Goal: Navigation & Orientation: Find specific page/section

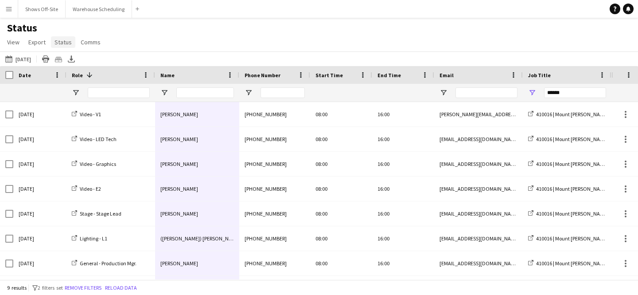
scroll to position [46, 0]
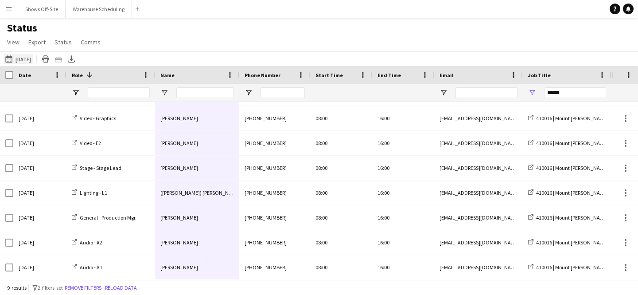
click at [33, 60] on button "[DATE] to [DATE] [DATE]" at bounding box center [18, 59] width 29 height 11
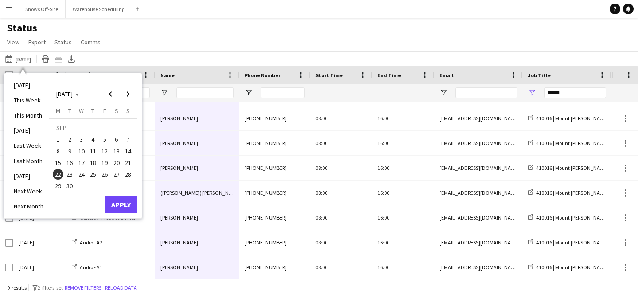
click at [68, 187] on span "30" at bounding box center [70, 186] width 11 height 11
click at [135, 198] on button "Apply" at bounding box center [121, 204] width 33 height 18
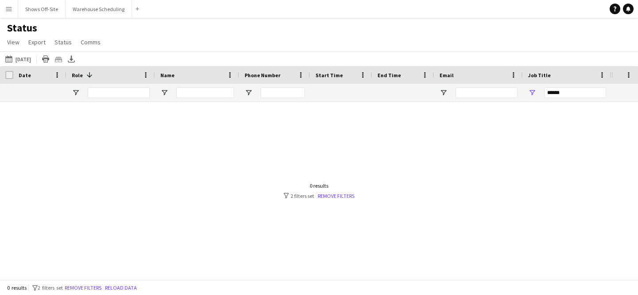
scroll to position [0, 0]
drag, startPoint x: 570, startPoint y: 95, endPoint x: 512, endPoint y: 95, distance: 58.5
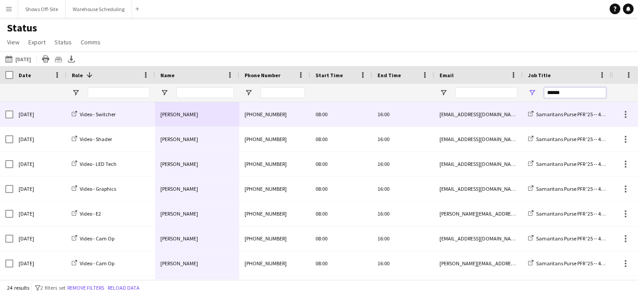
type input "******"
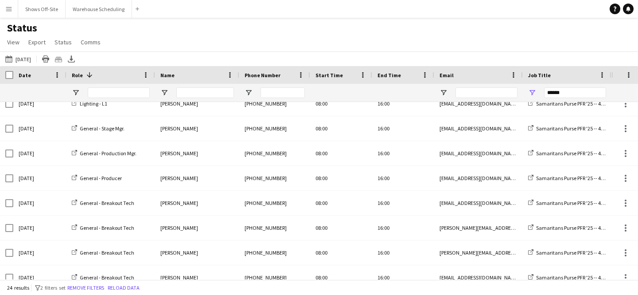
scroll to position [355, 0]
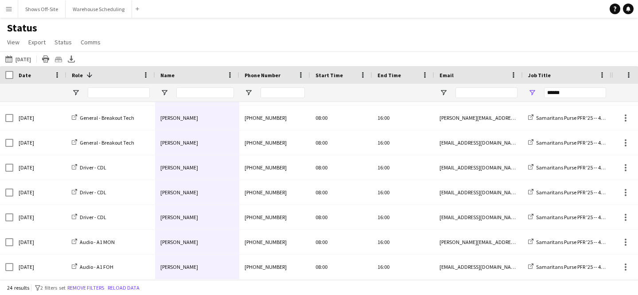
drag, startPoint x: 194, startPoint y: 113, endPoint x: 197, endPoint y: 268, distance: 155.2
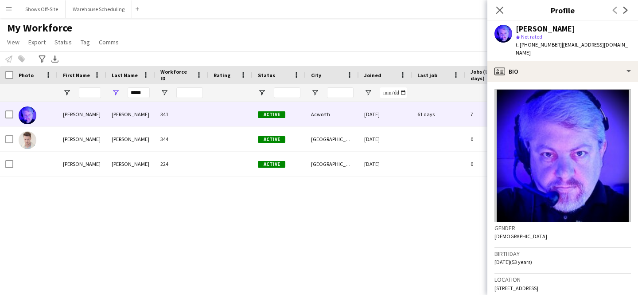
scroll to position [100, 0]
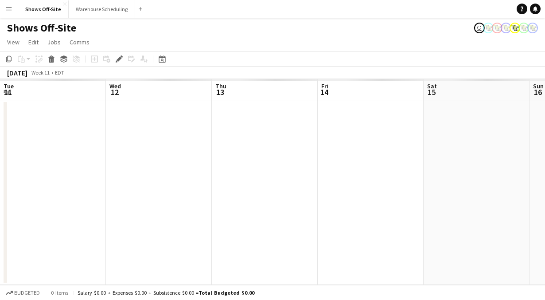
scroll to position [0, 305]
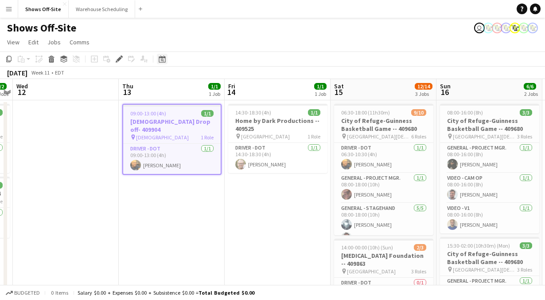
click at [161, 62] on icon "Date picker" at bounding box center [162, 58] width 7 height 7
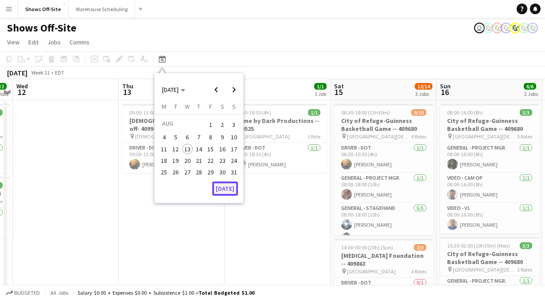
click at [222, 191] on button "[DATE]" at bounding box center [225, 188] width 26 height 14
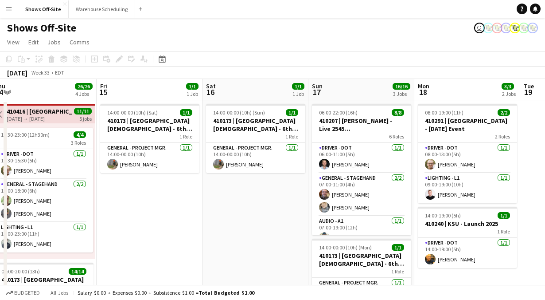
scroll to position [7, 0]
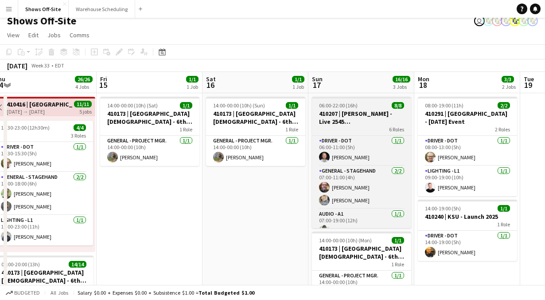
click at [348, 113] on h3 "410207 | Caroline VanEaton - Live 2545 Cartersville" at bounding box center [361, 117] width 99 height 16
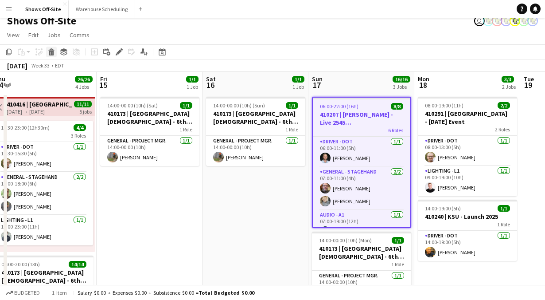
click at [48, 48] on icon "Delete" at bounding box center [51, 51] width 7 height 7
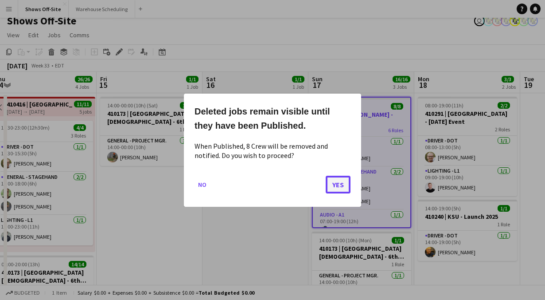
click at [336, 179] on button "Yes" at bounding box center [338, 184] width 25 height 18
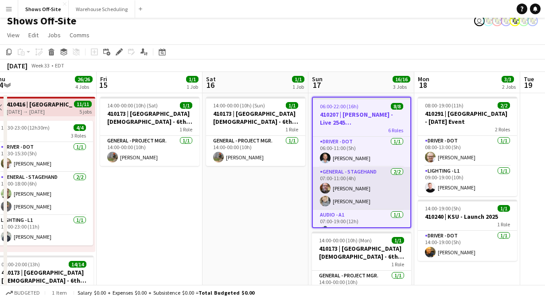
scroll to position [7, 0]
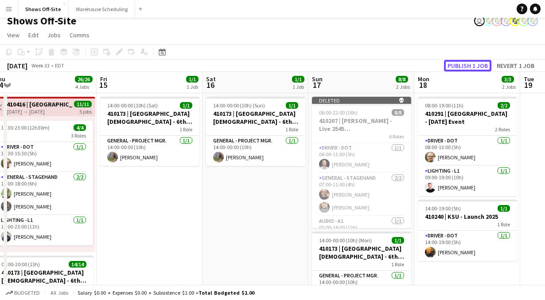
click at [453, 64] on button "Publish 1 job" at bounding box center [467, 66] width 47 height 12
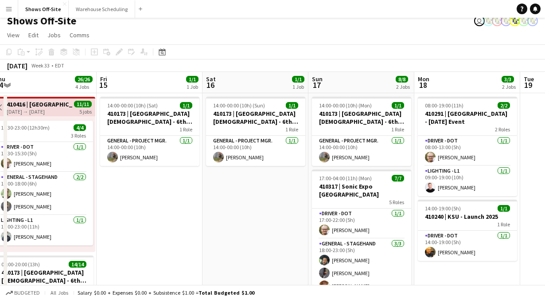
click at [9, 9] on app-icon "Menu" at bounding box center [8, 8] width 7 height 7
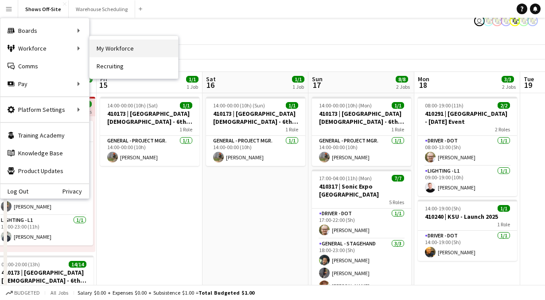
click at [139, 48] on link "My Workforce" at bounding box center [134, 48] width 89 height 18
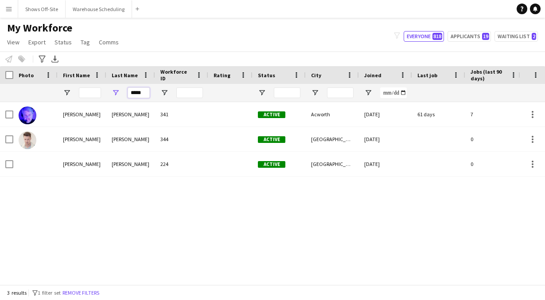
drag, startPoint x: 146, startPoint y: 93, endPoint x: 72, endPoint y: 93, distance: 74.0
click at [83, 93] on div "*****" at bounding box center [480, 93] width 961 height 18
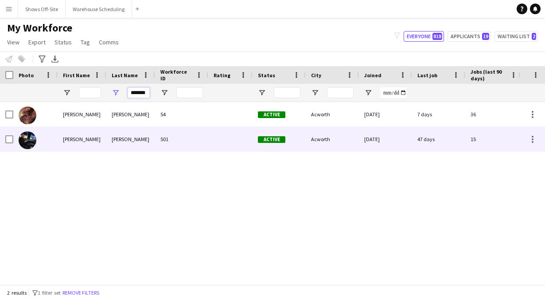
type input "*******"
click at [78, 133] on div "Zach" at bounding box center [82, 139] width 49 height 24
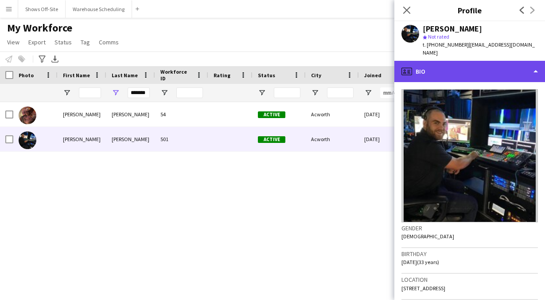
click at [430, 65] on div "profile Bio" at bounding box center [469, 71] width 151 height 21
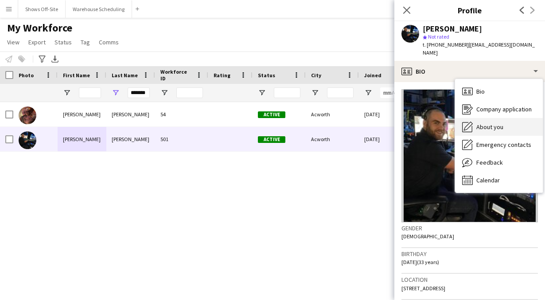
click at [487, 123] on span "About you" at bounding box center [489, 127] width 27 height 8
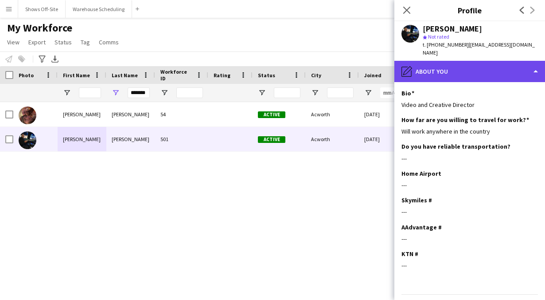
click at [465, 66] on div "pencil4 About you" at bounding box center [469, 71] width 151 height 21
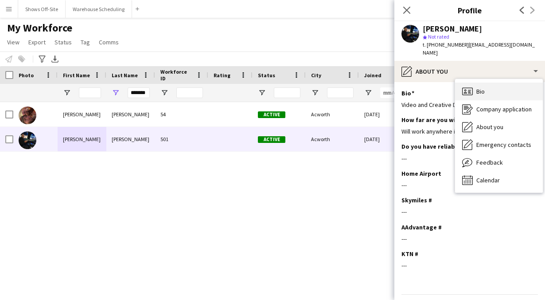
click at [471, 86] on icon "Bio" at bounding box center [467, 91] width 11 height 11
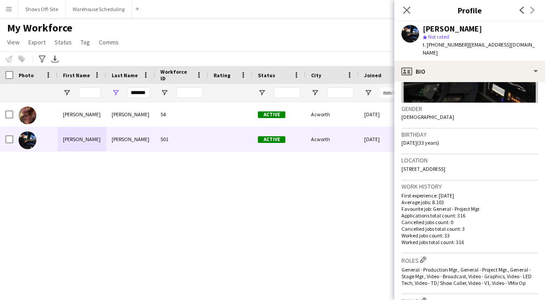
scroll to position [120, 0]
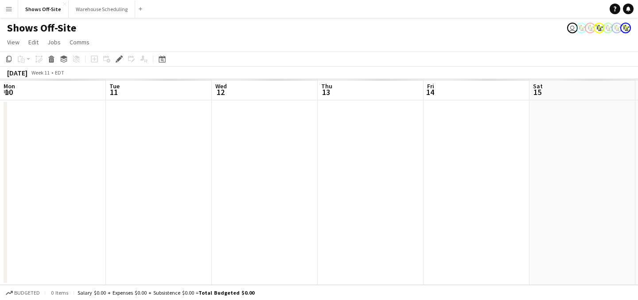
scroll to position [0, 305]
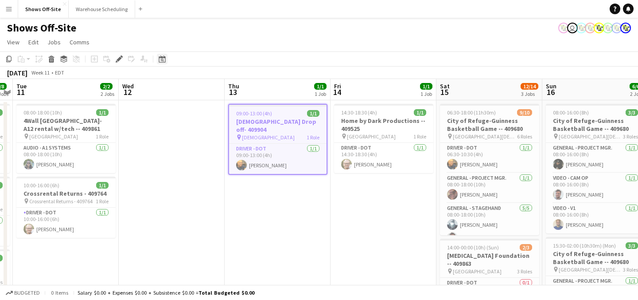
click at [163, 61] on icon at bounding box center [162, 60] width 3 height 3
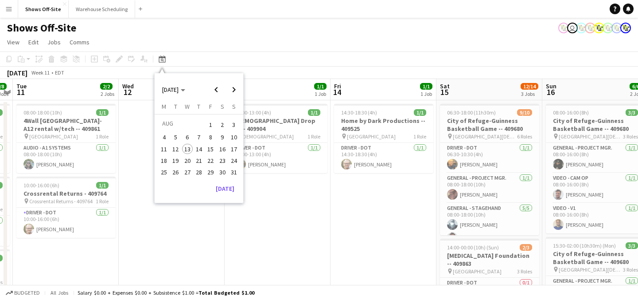
click at [185, 163] on span "20" at bounding box center [187, 160] width 11 height 11
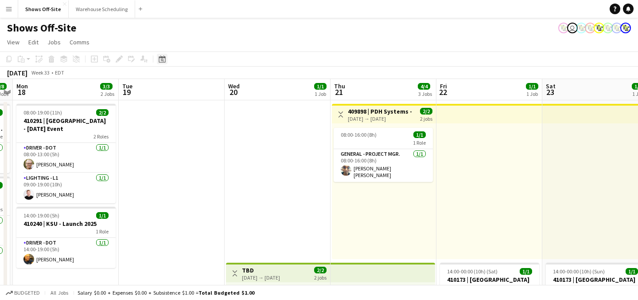
click at [160, 62] on icon at bounding box center [162, 58] width 7 height 7
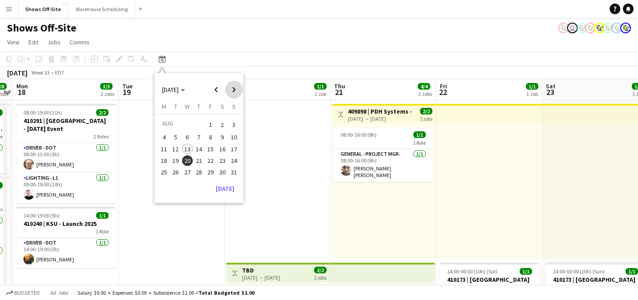
click at [232, 96] on span "Next month" at bounding box center [234, 90] width 18 height 18
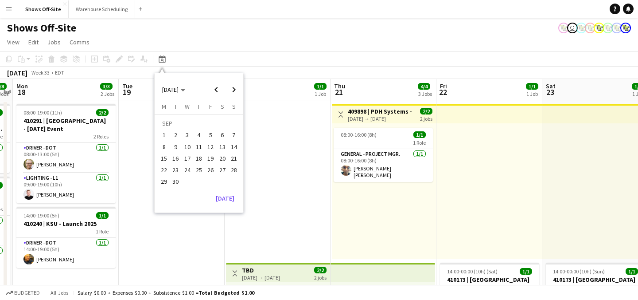
click at [225, 162] on span "20" at bounding box center [222, 158] width 11 height 11
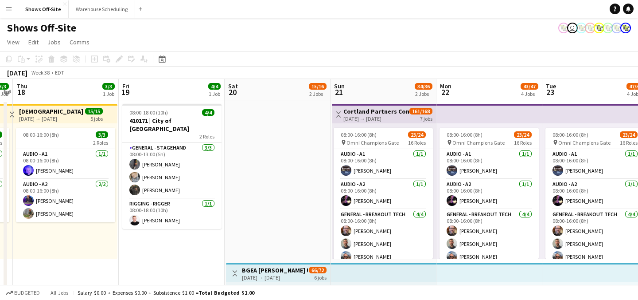
scroll to position [144, 0]
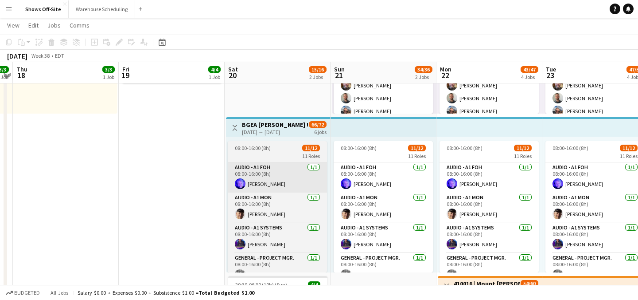
click at [262, 163] on app-card-role "Audio - A1 FOH [DATE] 08:00-16:00 (8h) [PERSON_NAME]" at bounding box center [277, 177] width 99 height 30
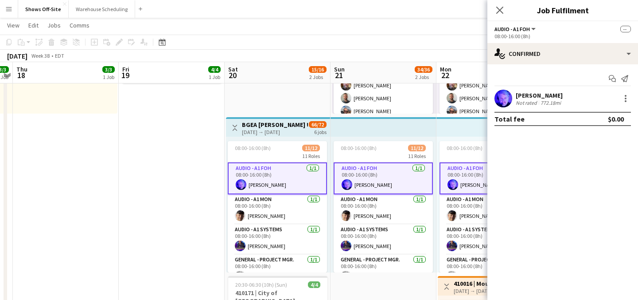
click at [263, 134] on div "[DATE] → [DATE]" at bounding box center [275, 132] width 66 height 7
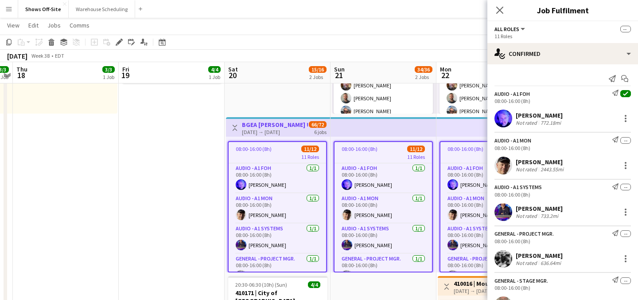
click at [262, 155] on div "11 Roles" at bounding box center [278, 156] width 98 height 7
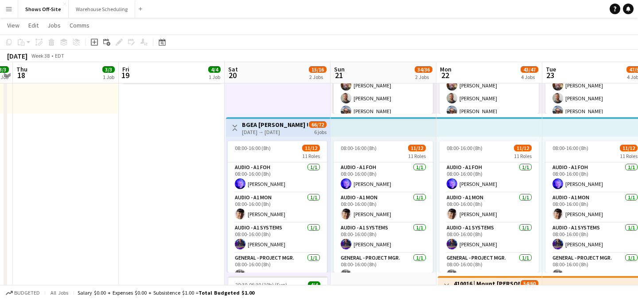
click at [269, 121] on h3 "BGEA [PERSON_NAME] Upstate NY -- 409546" at bounding box center [275, 125] width 66 height 8
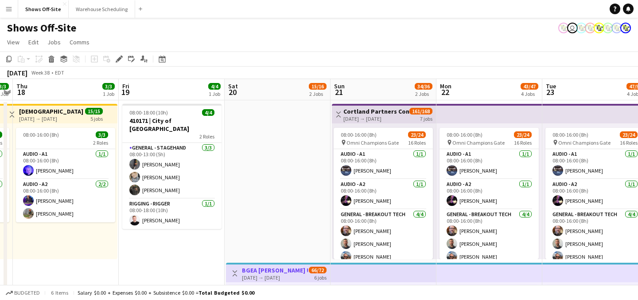
scroll to position [6, 0]
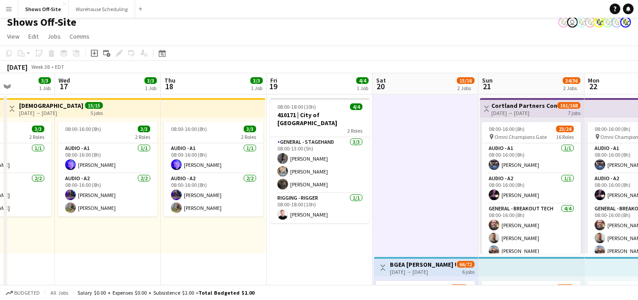
scroll to position [0, 327]
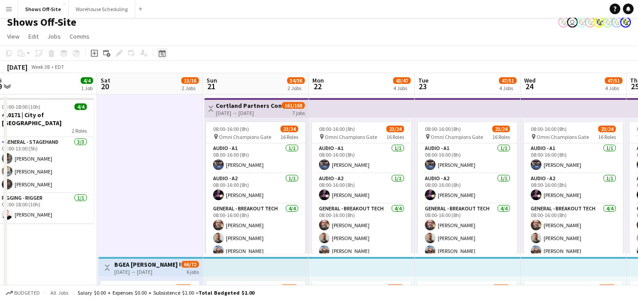
click at [163, 51] on icon "Date picker" at bounding box center [162, 53] width 7 height 7
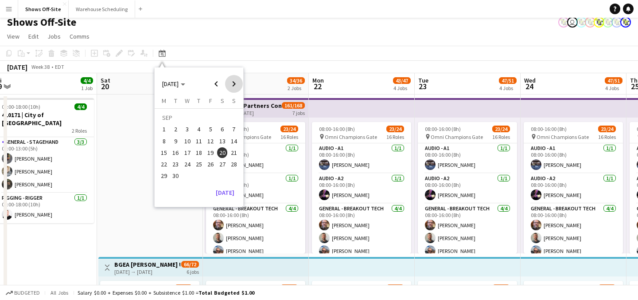
click at [235, 82] on span "Next month" at bounding box center [234, 84] width 18 height 18
click at [222, 128] on span "4" at bounding box center [222, 129] width 11 height 11
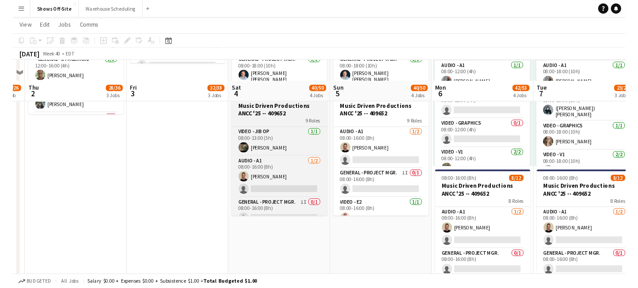
scroll to position [380, 0]
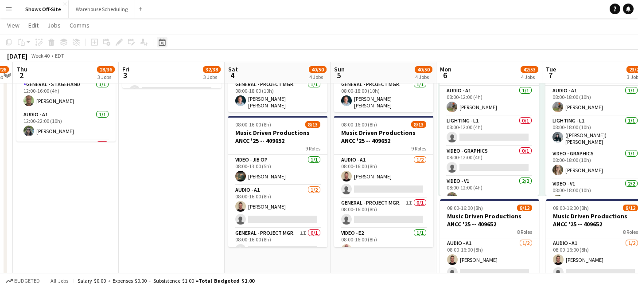
click at [162, 46] on div "Date picker" at bounding box center [162, 42] width 11 height 11
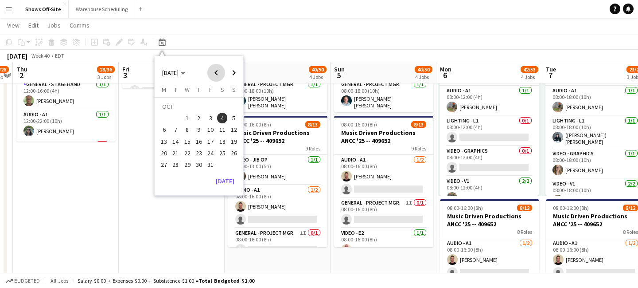
click at [211, 73] on span "Previous month" at bounding box center [216, 73] width 18 height 18
click at [212, 73] on span "Previous month" at bounding box center [216, 73] width 18 height 18
click at [212, 158] on span "29" at bounding box center [210, 155] width 11 height 11
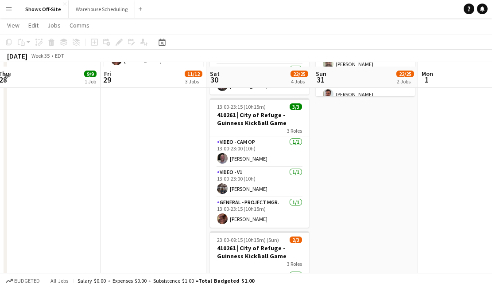
scroll to position [466, 0]
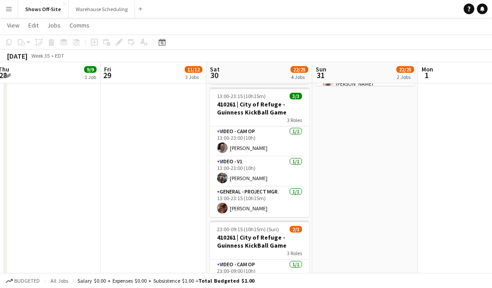
click at [157, 52] on div "[DATE] Week 35 • EDT" at bounding box center [246, 56] width 492 height 12
click at [160, 42] on icon "Date picker" at bounding box center [162, 42] width 7 height 7
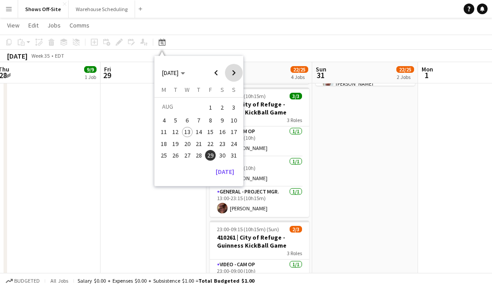
click at [234, 70] on span "Next month" at bounding box center [234, 73] width 18 height 18
